Goal: Information Seeking & Learning: Learn about a topic

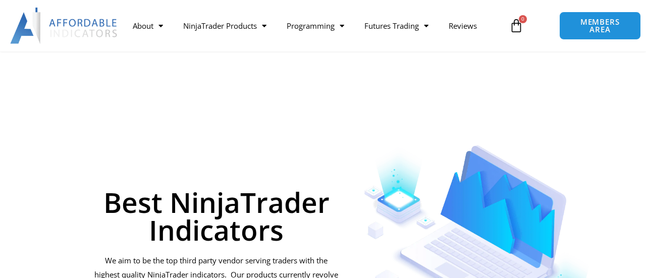
scroll to position [2493, 0]
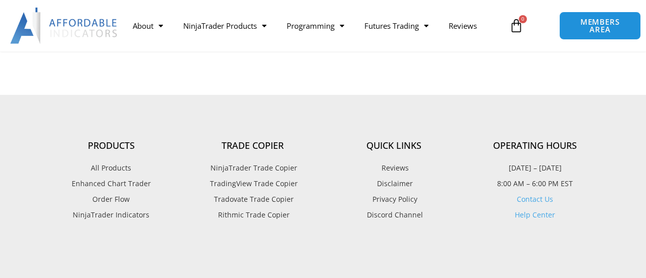
click at [287, 162] on span "NinjaTrader Trade Copier" at bounding box center [252, 168] width 89 height 13
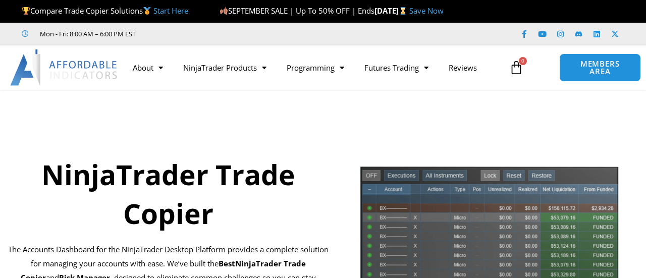
scroll to position [2485, 0]
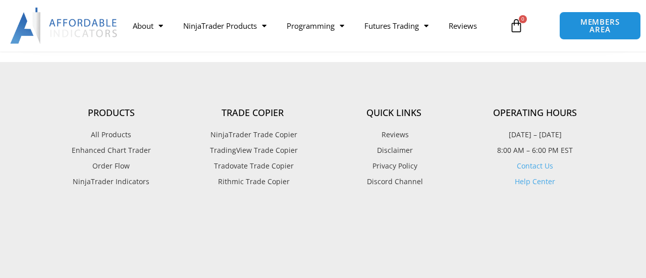
click at [189, 160] on link "Tradovate Trade Copier" at bounding box center [252, 166] width 141 height 13
